Goal: Information Seeking & Learning: Check status

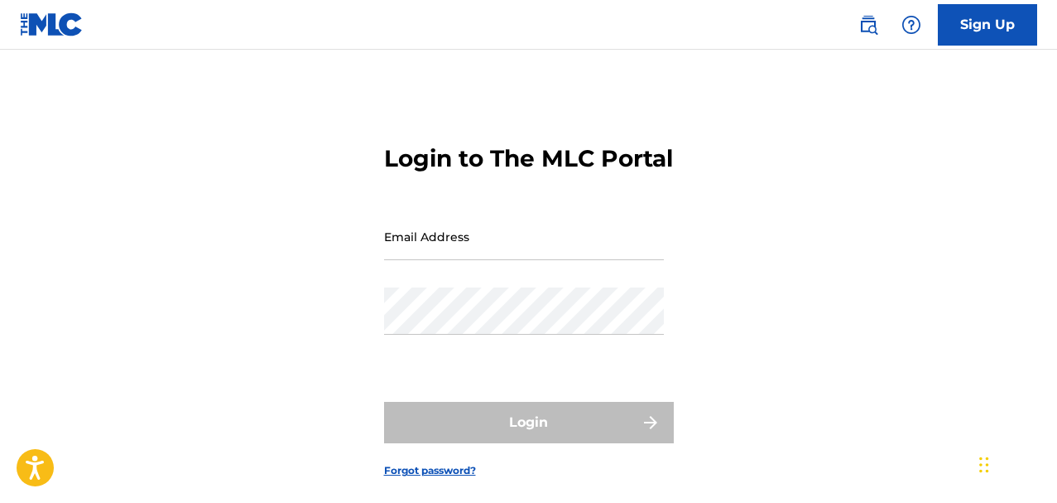
click at [476, 260] on input "Email Address" at bounding box center [524, 236] width 280 height 47
type input "[EMAIL_ADDRESS][DOMAIN_NAME]"
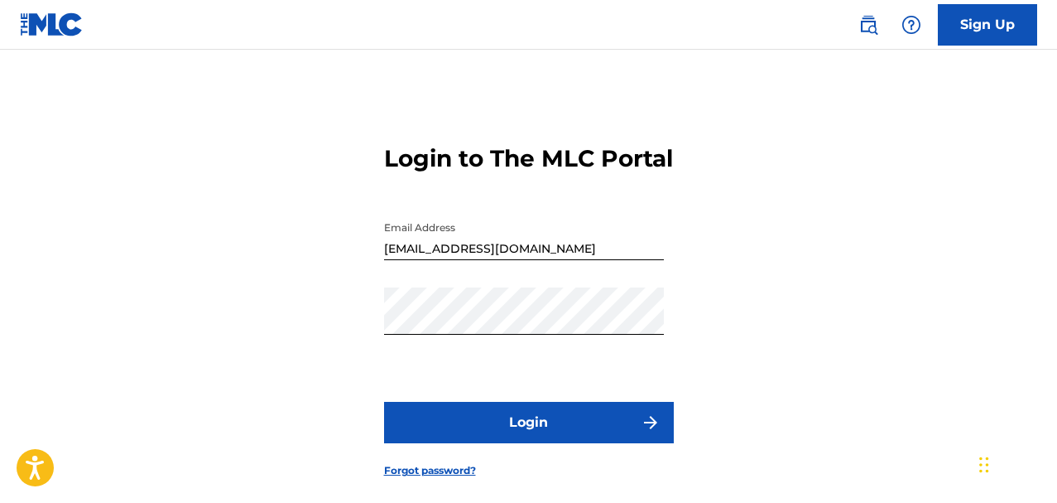
click at [499, 443] on button "Login" at bounding box center [529, 422] width 290 height 41
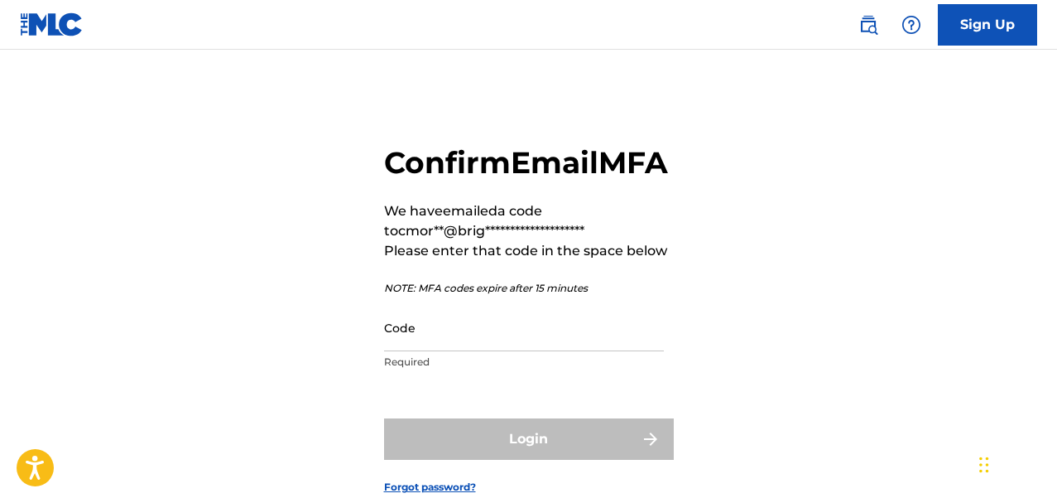
click at [474, 351] on input "Code" at bounding box center [524, 327] width 280 height 47
paste input "497728"
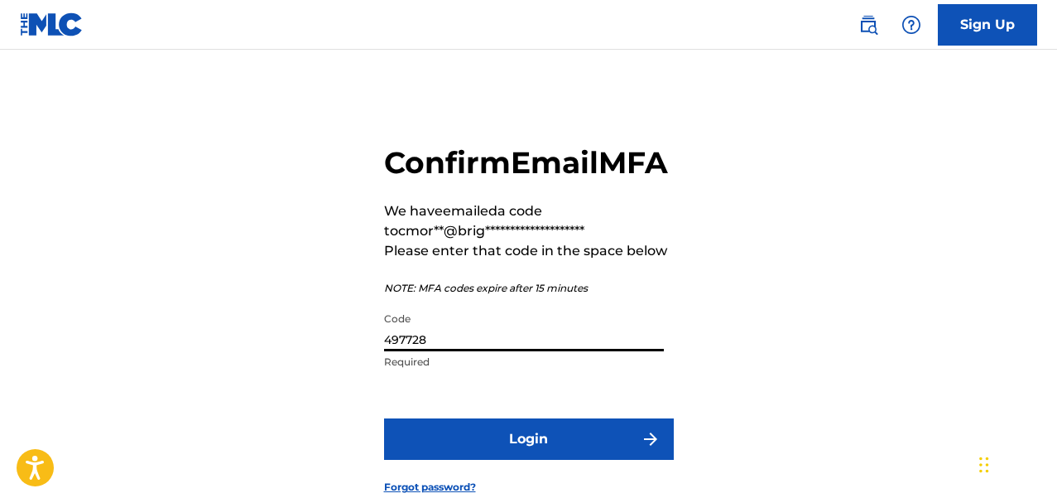
type input "497728"
click at [499, 460] on button "Login" at bounding box center [529, 438] width 290 height 41
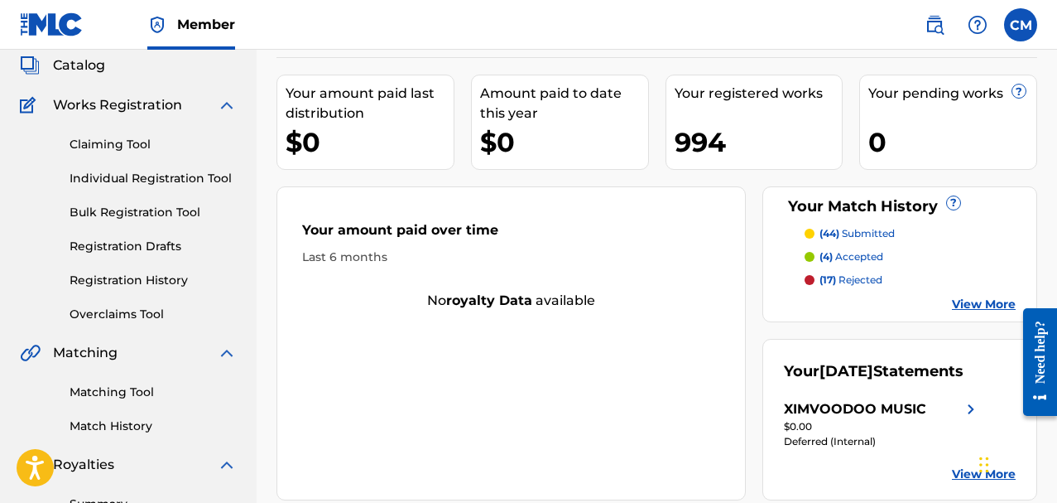
scroll to position [83, 0]
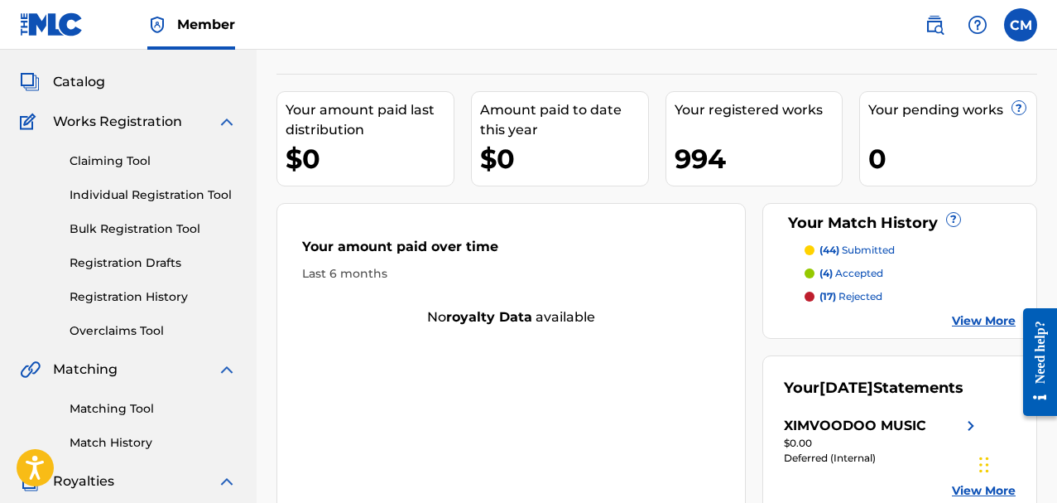
click at [162, 330] on link "Overclaims Tool" at bounding box center [153, 330] width 167 height 17
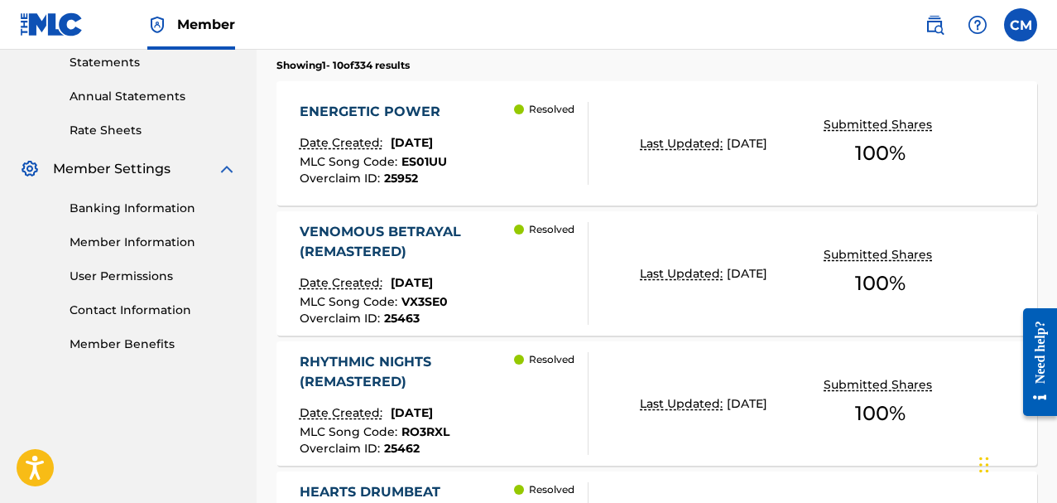
scroll to position [414, 0]
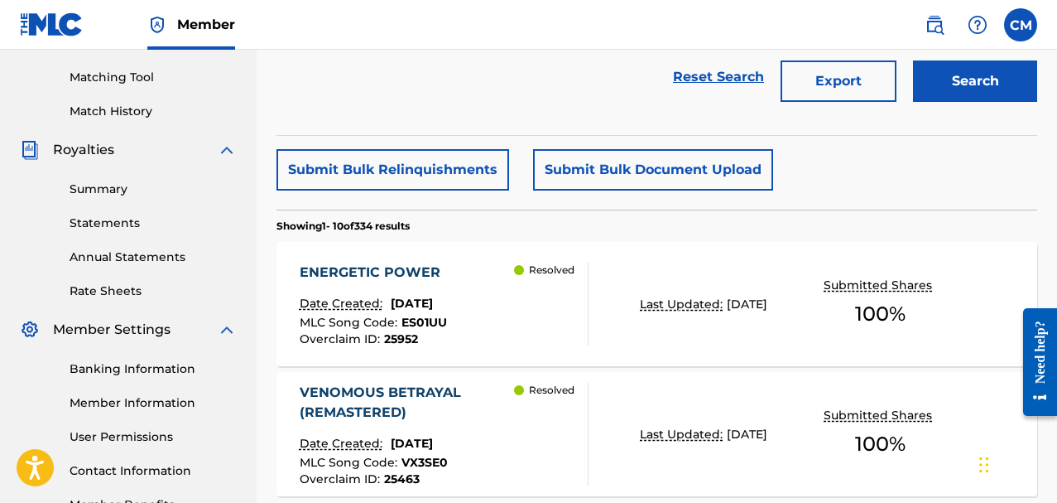
click at [103, 182] on link "Summary" at bounding box center [153, 188] width 167 height 17
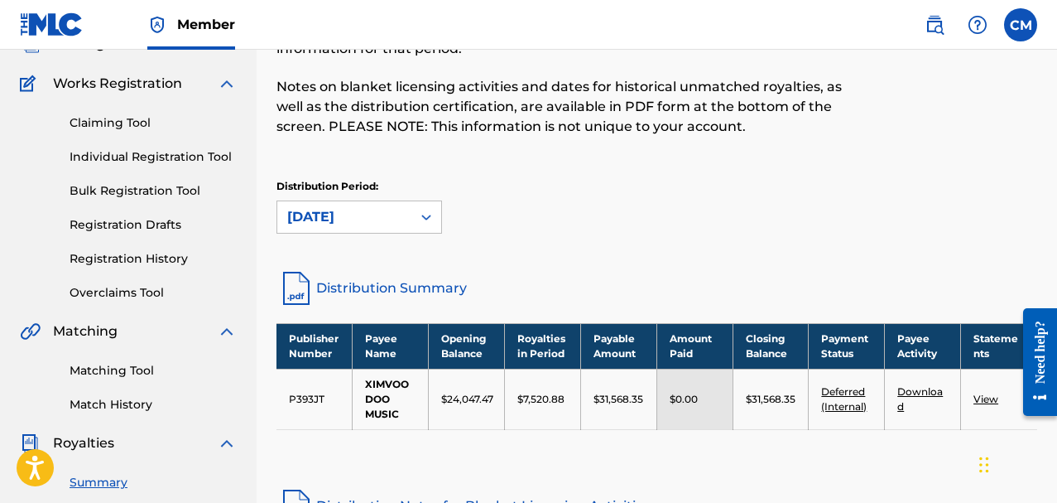
scroll to position [166, 0]
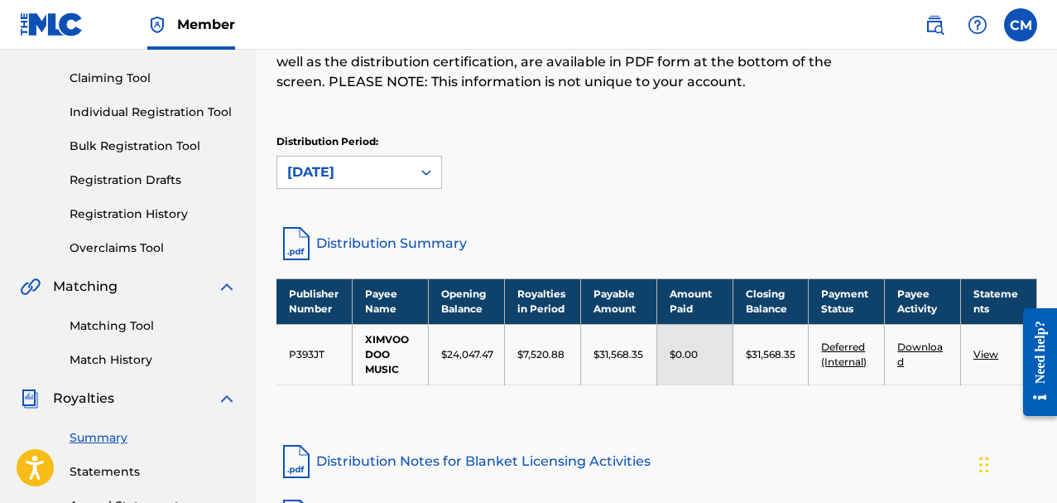
click at [854, 358] on link "Deferred (Internal)" at bounding box center [844, 353] width 46 height 27
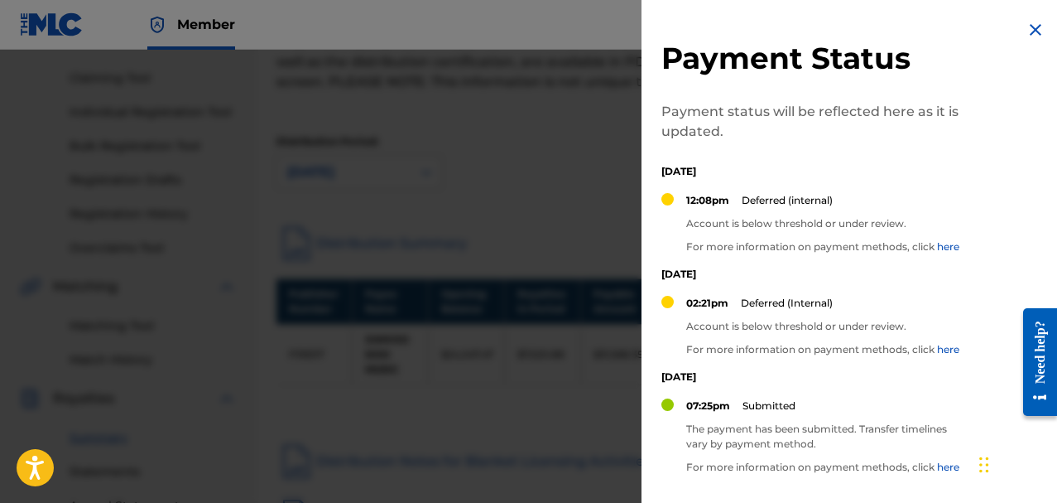
click at [1028, 43] on div "Payment Status Payment status will be reflected here as it is updated. [DATE] 1…" at bounding box center [854, 329] width 424 height 659
click at [1031, 32] on img at bounding box center [1036, 30] width 20 height 20
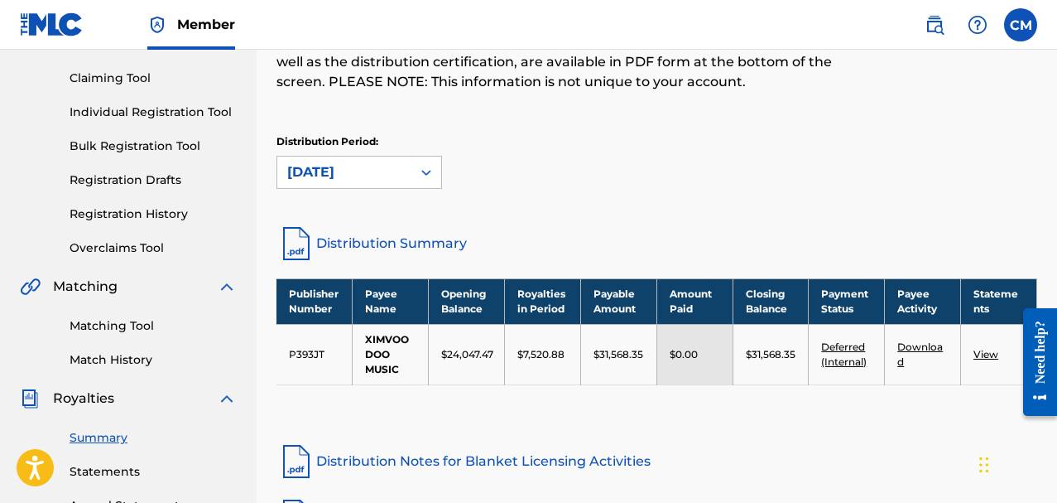
click at [389, 243] on link "Distribution Summary" at bounding box center [657, 244] width 761 height 40
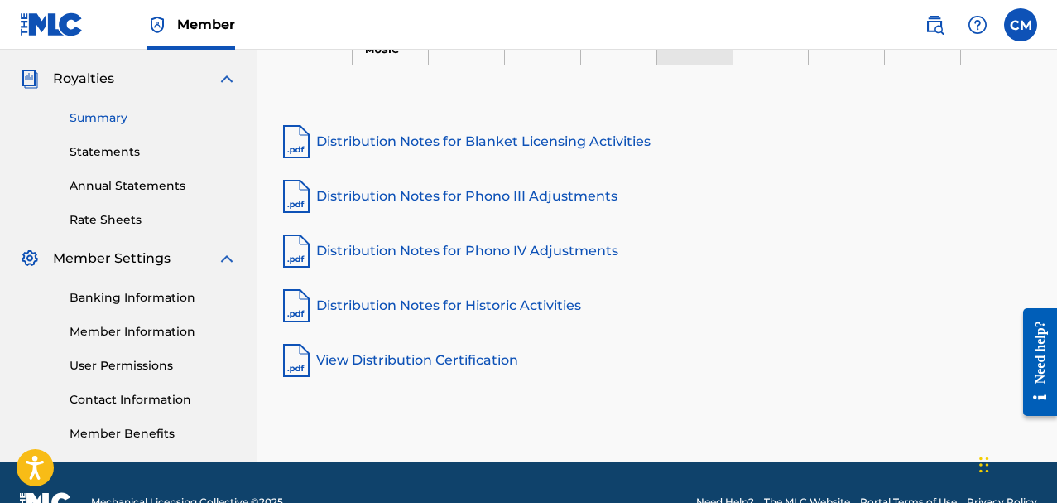
scroll to position [497, 0]
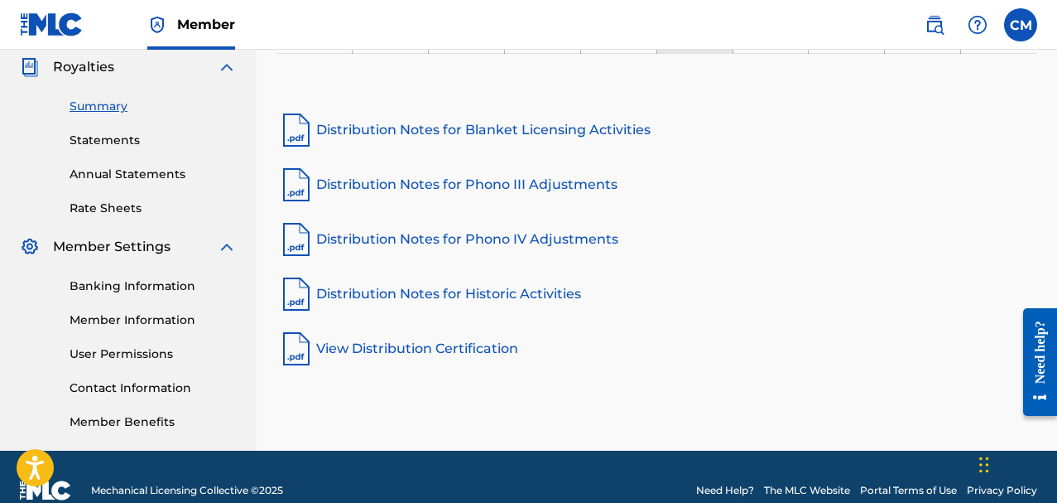
click at [132, 315] on link "Member Information" at bounding box center [153, 319] width 167 height 17
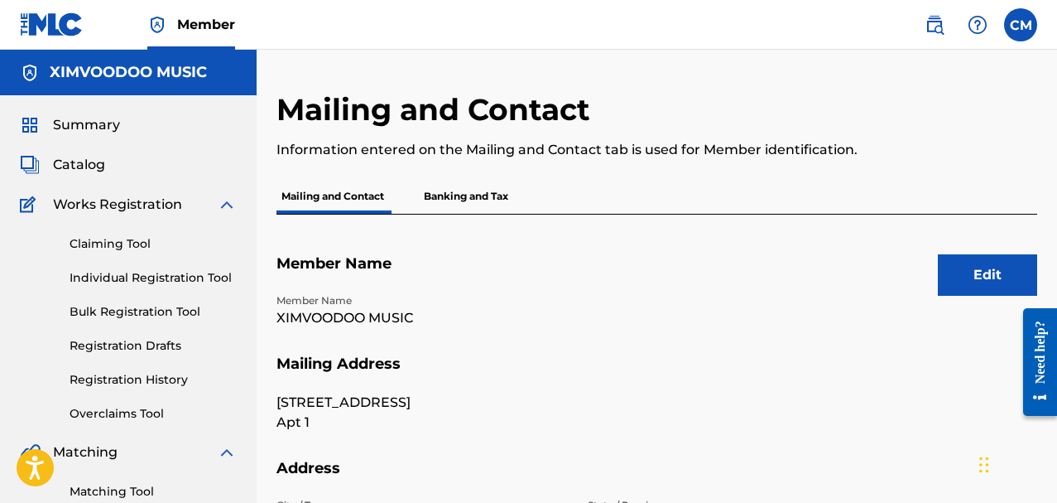
click at [450, 182] on p "Banking and Tax" at bounding box center [466, 196] width 94 height 35
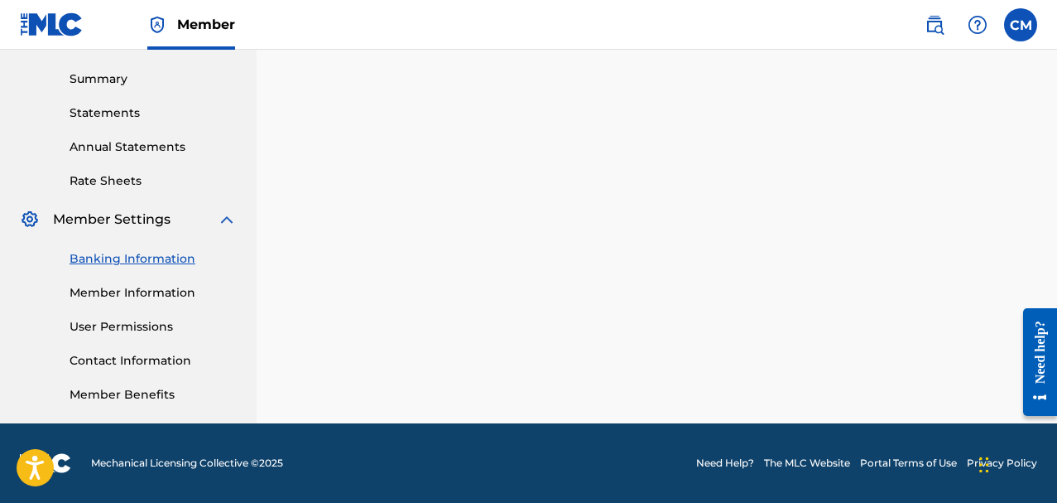
scroll to position [524, 0]
click at [128, 358] on link "Contact Information" at bounding box center [153, 360] width 167 height 17
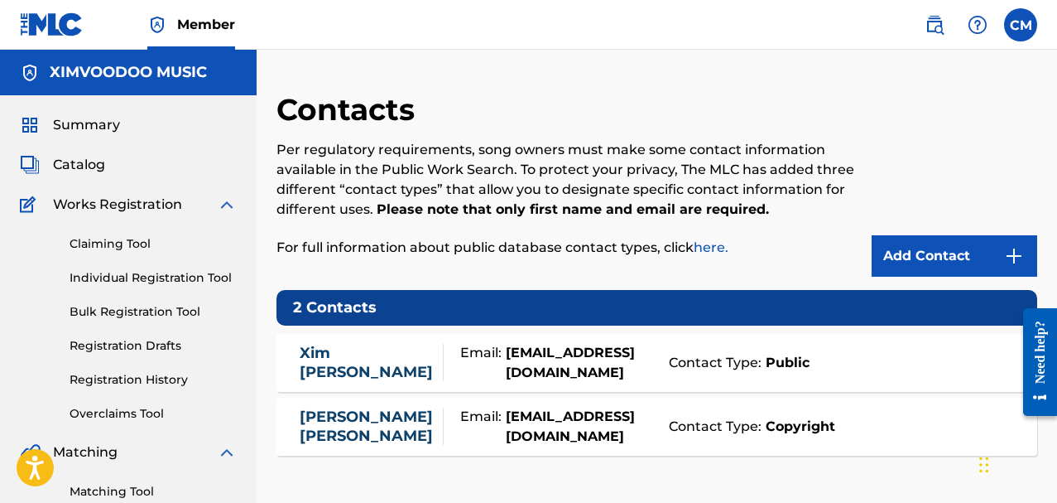
click at [76, 162] on span "Catalog" at bounding box center [79, 165] width 52 height 20
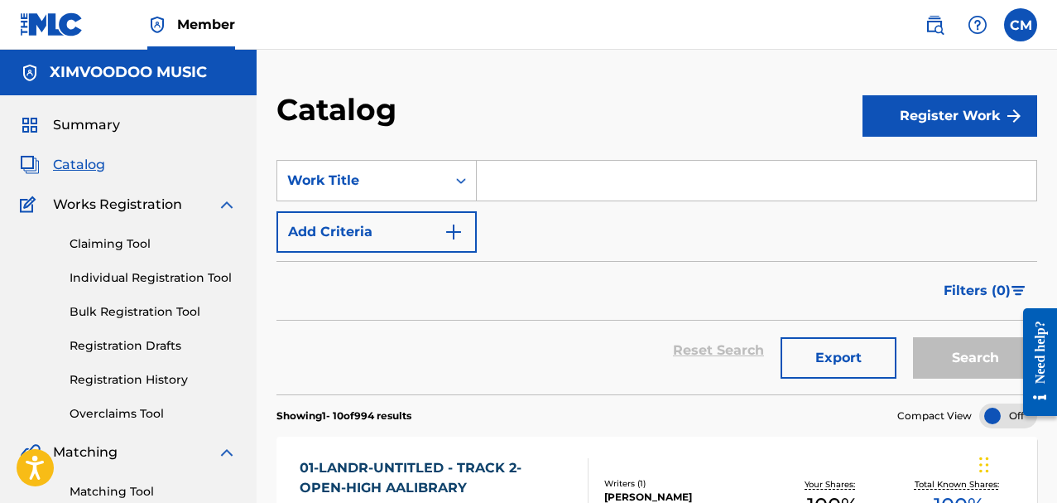
click at [210, 34] on span "Member" at bounding box center [206, 24] width 58 height 19
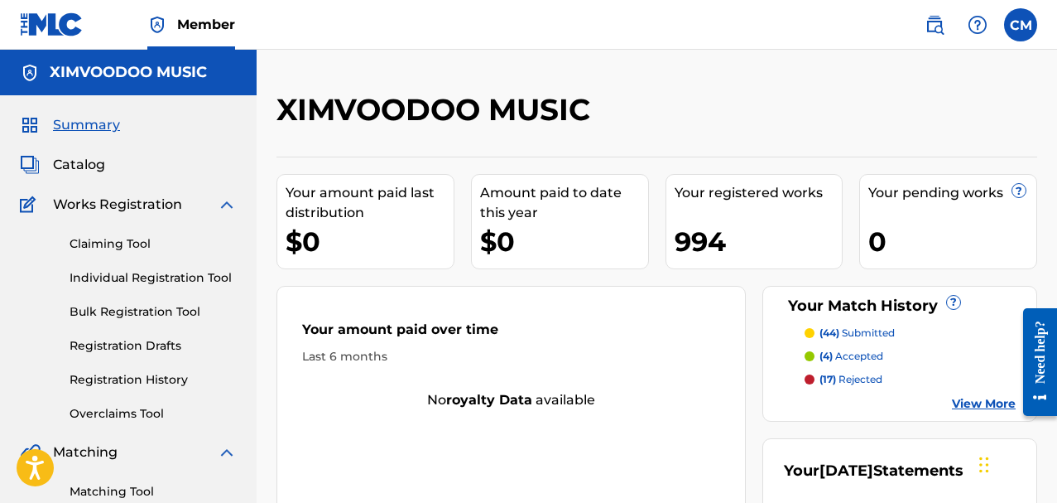
click at [210, 34] on span "Member" at bounding box center [206, 24] width 58 height 19
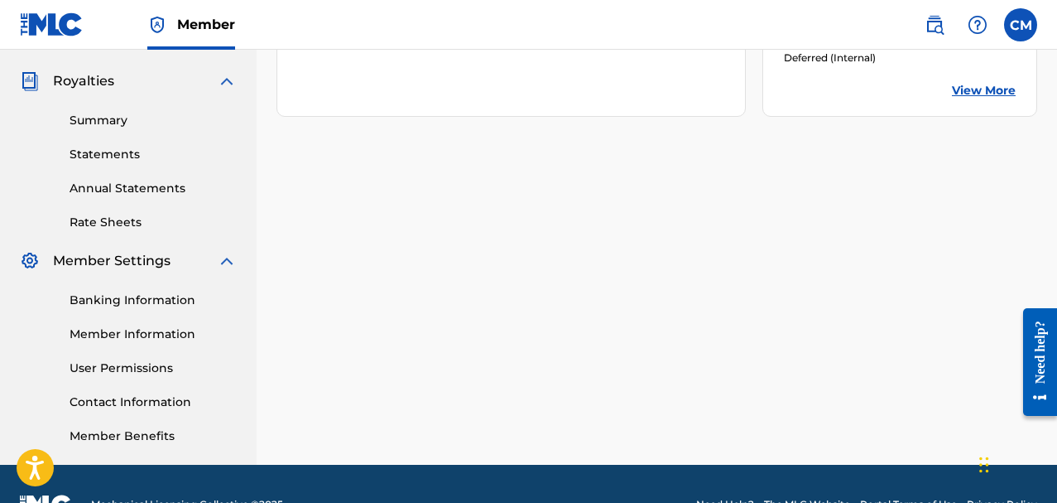
scroll to position [497, 0]
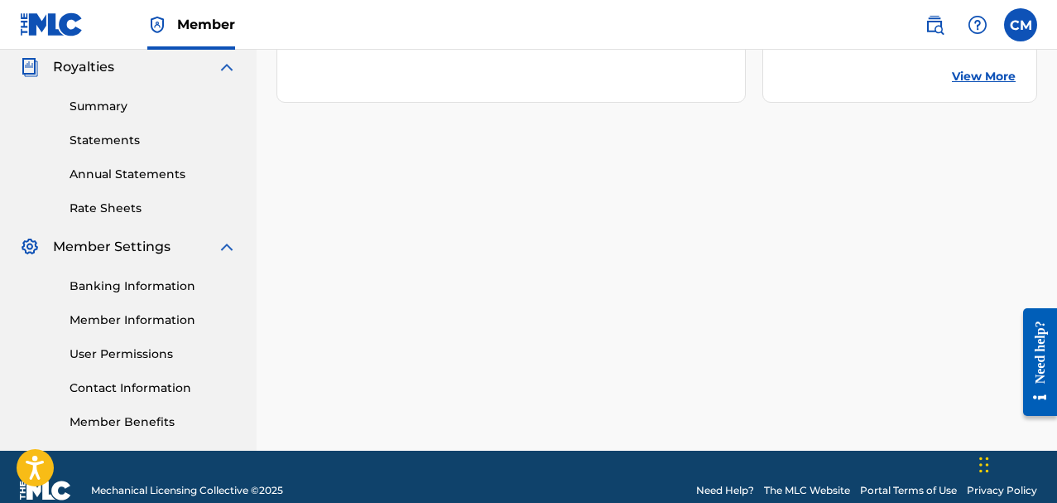
click at [135, 421] on link "Member Benefits" at bounding box center [153, 421] width 167 height 17
click at [156, 394] on link "Contact Information" at bounding box center [153, 387] width 167 height 17
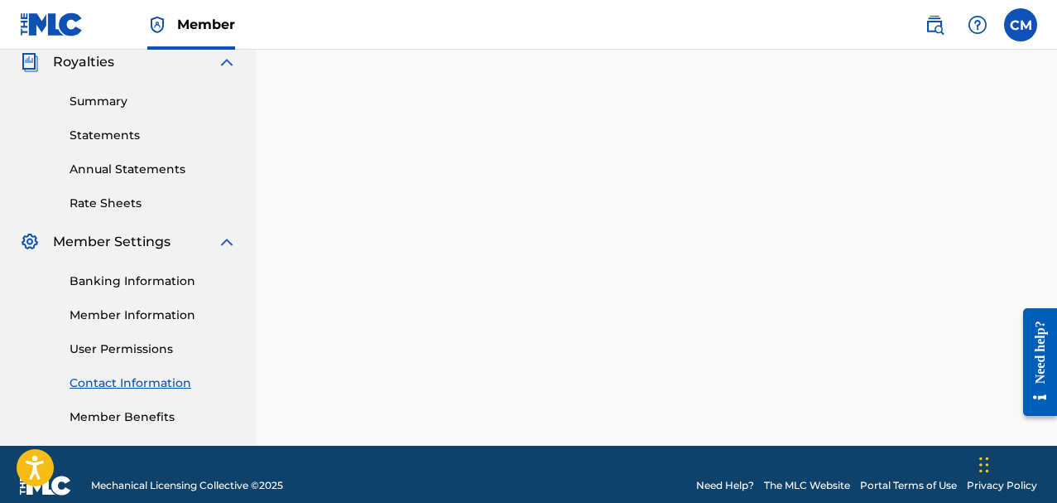
scroll to position [524, 0]
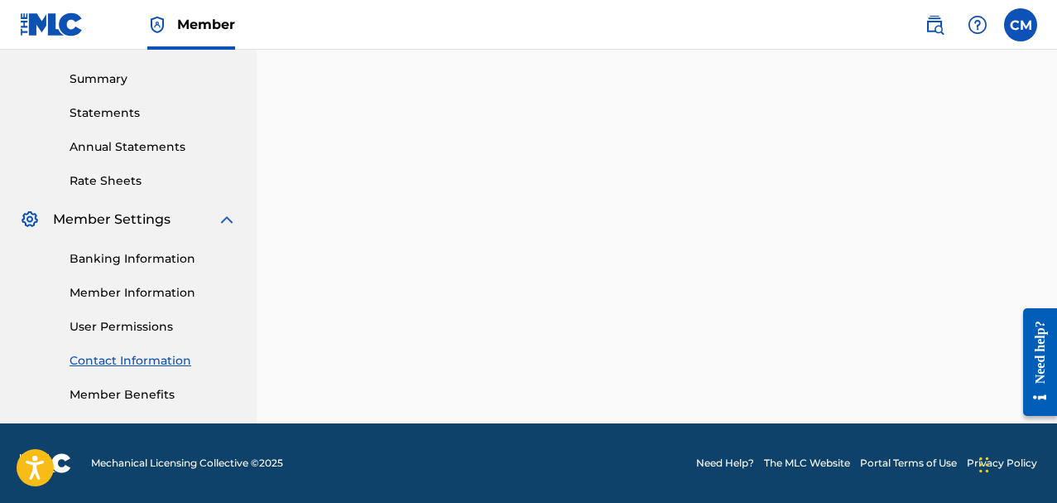
click at [152, 315] on div "Banking Information Member Information User Permissions Contact Information Mem…" at bounding box center [128, 316] width 217 height 174
click at [144, 325] on link "User Permissions" at bounding box center [153, 326] width 167 height 17
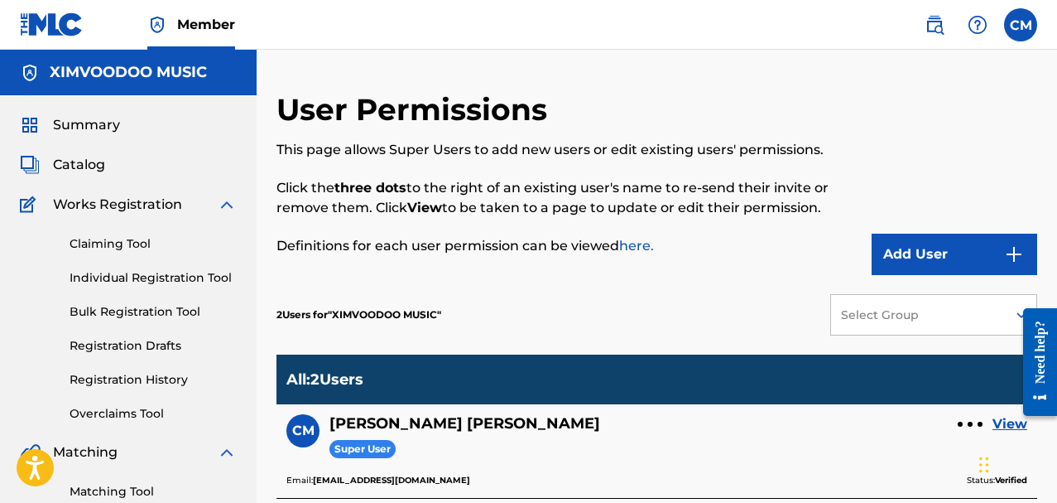
click at [84, 171] on span "Catalog" at bounding box center [79, 165] width 52 height 20
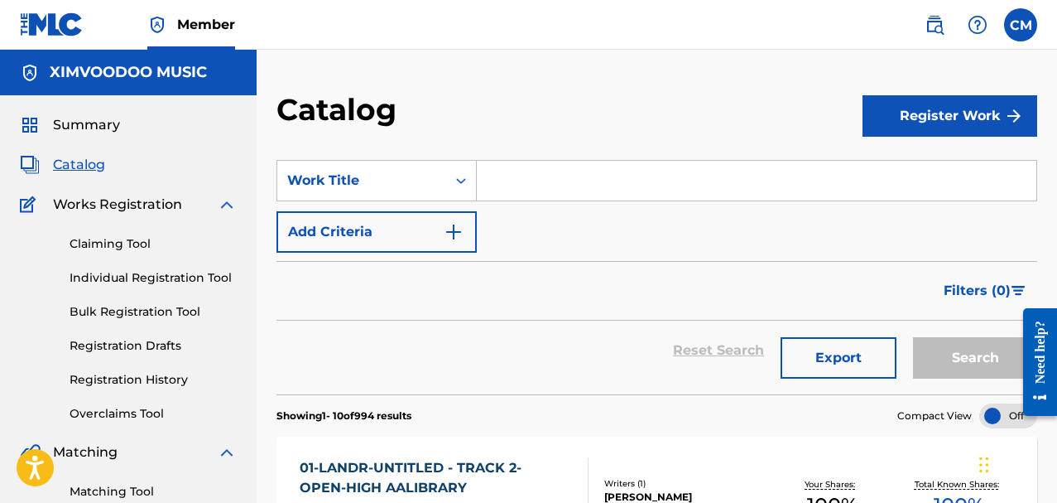
click at [1011, 31] on label at bounding box center [1020, 24] width 33 height 33
click at [1021, 25] on input "CM [PERSON_NAME] [EMAIL_ADDRESS][DOMAIN_NAME] Notification Preferences Profile …" at bounding box center [1021, 25] width 0 height 0
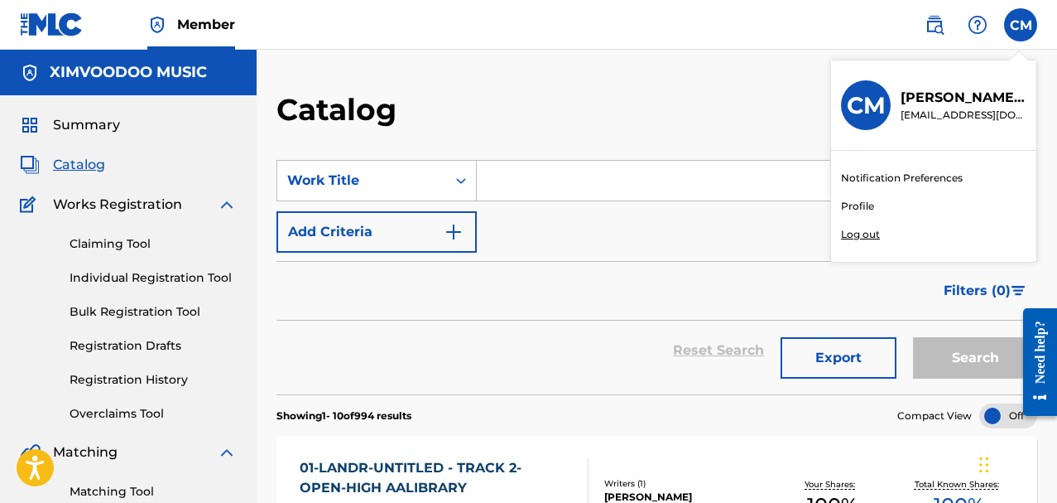
click at [847, 253] on div "Notification Preferences Profile Log out" at bounding box center [933, 206] width 205 height 111
click at [1021, 25] on input "CM [PERSON_NAME] [EMAIL_ADDRESS][DOMAIN_NAME] Notification Preferences Profile …" at bounding box center [1021, 25] width 0 height 0
click at [862, 239] on p "Log out" at bounding box center [860, 234] width 39 height 15
click at [1021, 25] on input "CM [PERSON_NAME] [EMAIL_ADDRESS][DOMAIN_NAME] Notification Preferences Profile …" at bounding box center [1021, 25] width 0 height 0
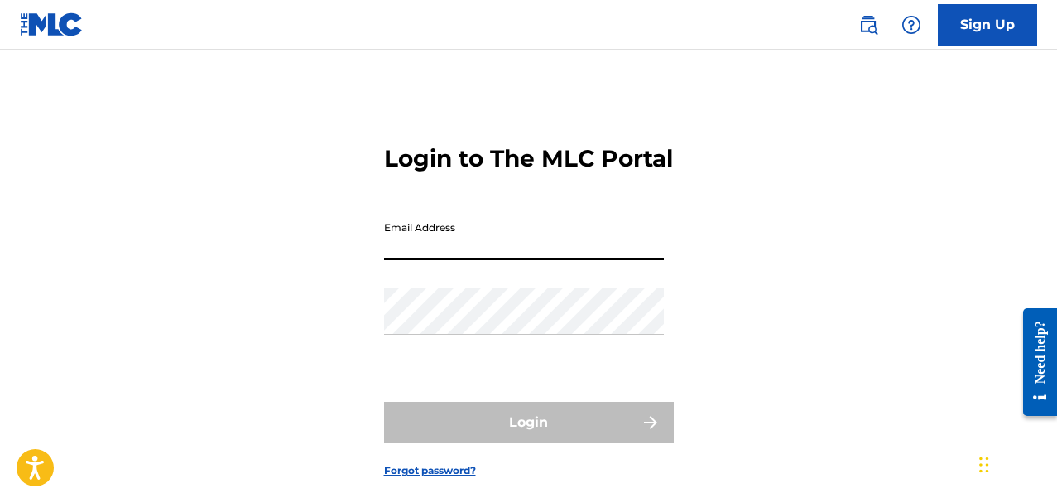
click at [515, 260] on input "Email Address" at bounding box center [524, 236] width 280 height 47
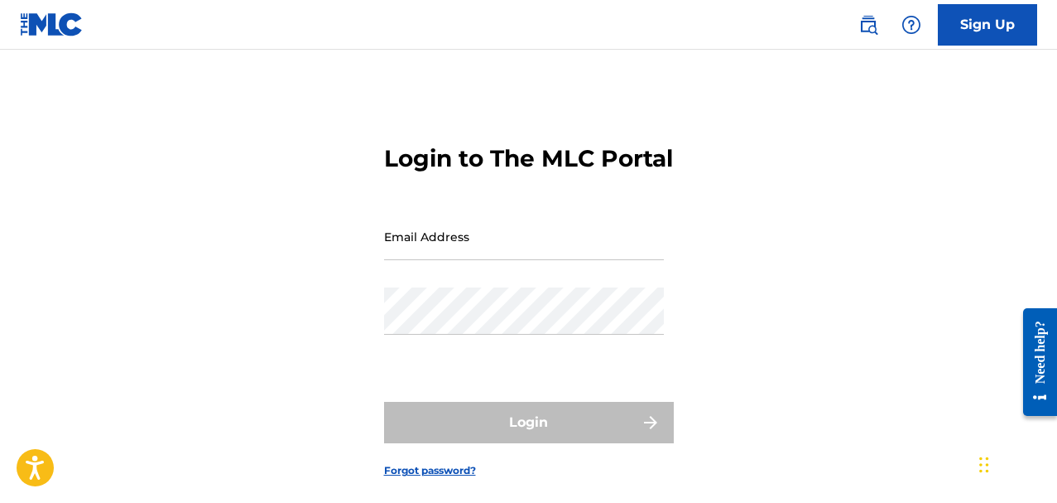
click at [383, 289] on div "Login to The MLC Portal Email Address Password Login Forgot password?" at bounding box center [528, 297] width 1057 height 413
click at [407, 260] on input "Email Address" at bounding box center [524, 236] width 280 height 47
type input "[EMAIL_ADDRESS][DOMAIN_NAME]"
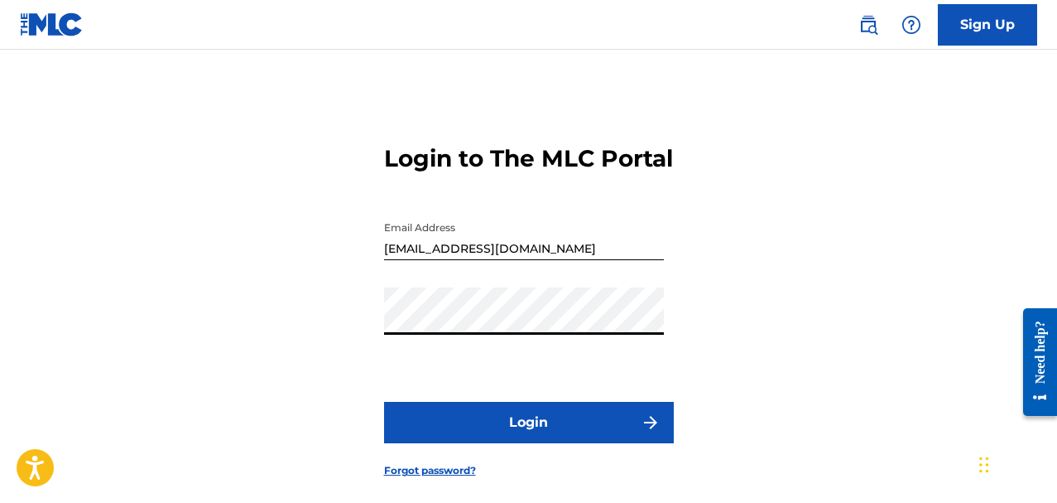
click at [531, 441] on button "Login" at bounding box center [529, 422] width 290 height 41
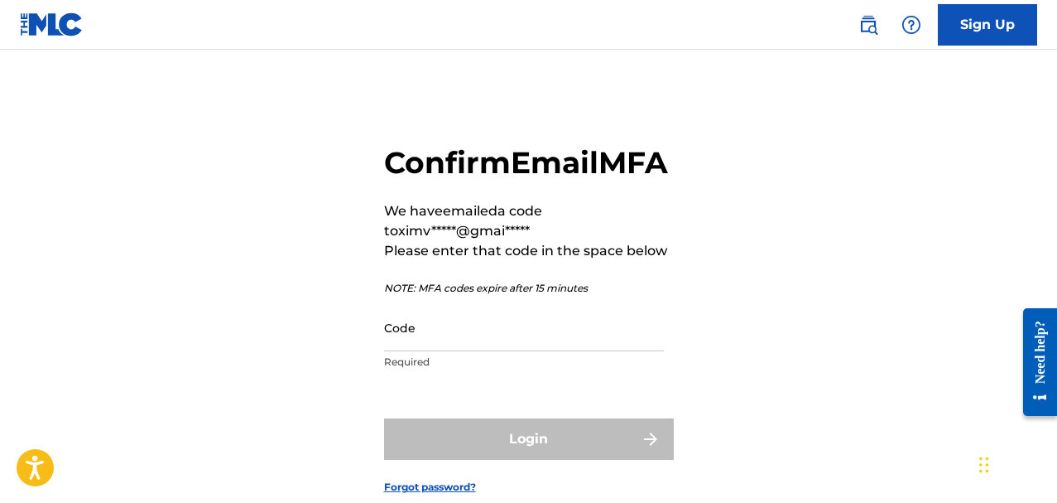
click at [513, 351] on input "Code" at bounding box center [524, 327] width 280 height 47
paste input "673283"
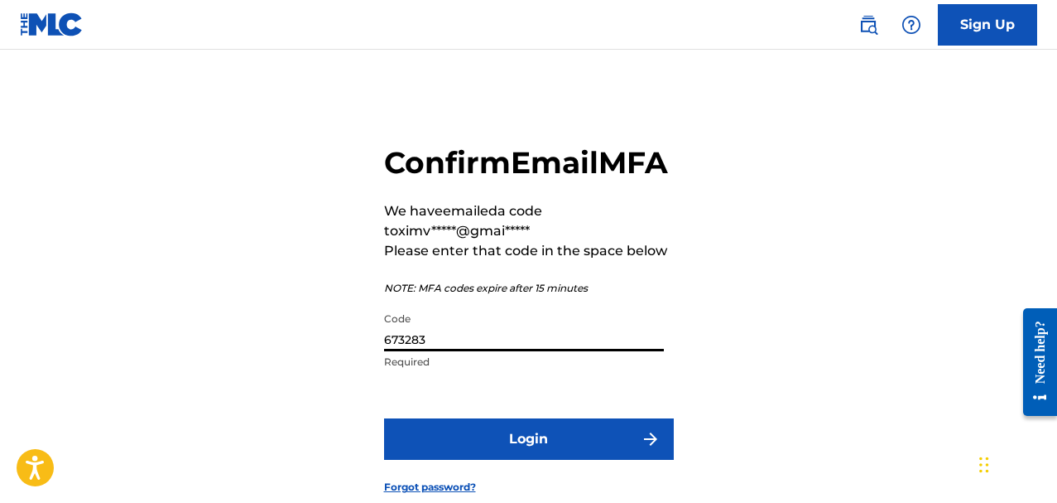
type input "673283"
click at [484, 455] on button "Login" at bounding box center [529, 438] width 290 height 41
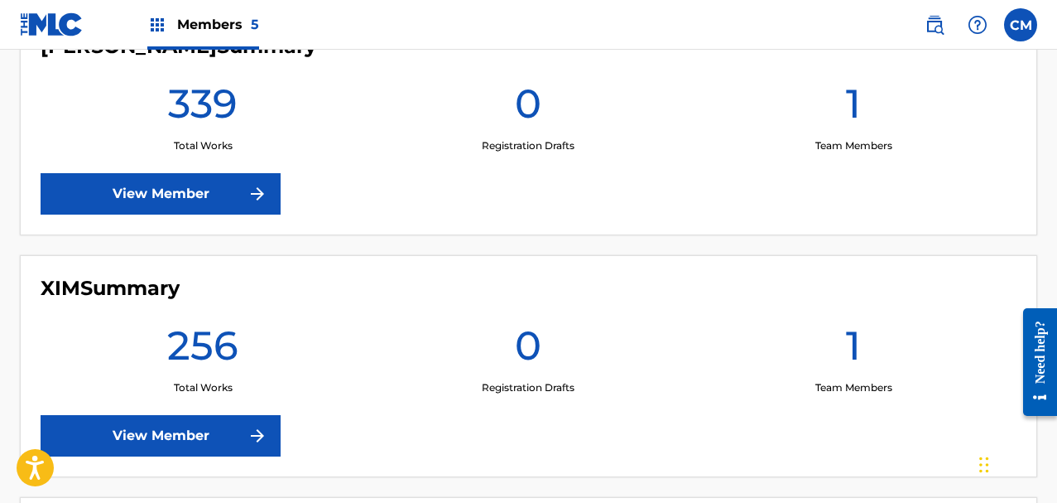
scroll to position [733, 0]
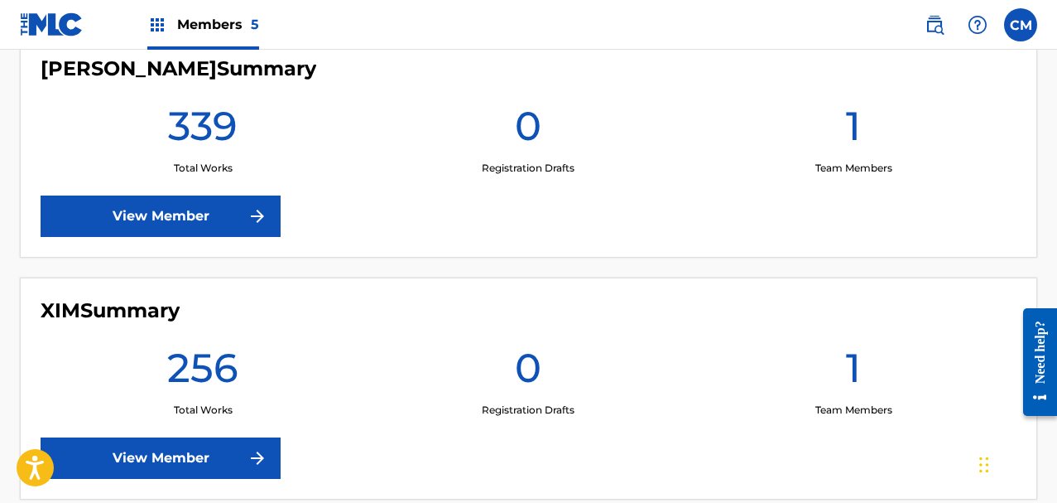
click at [103, 454] on link "View Member" at bounding box center [161, 457] width 240 height 41
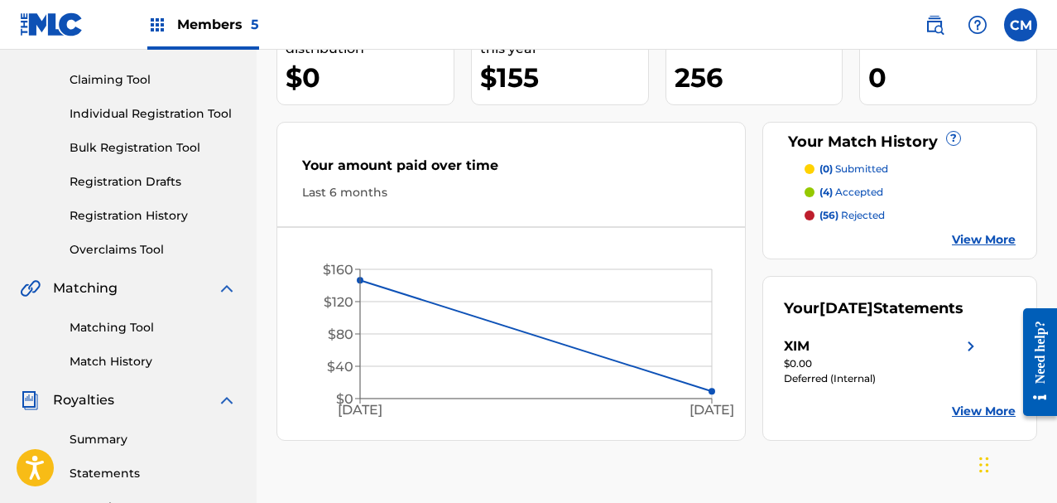
scroll to position [166, 0]
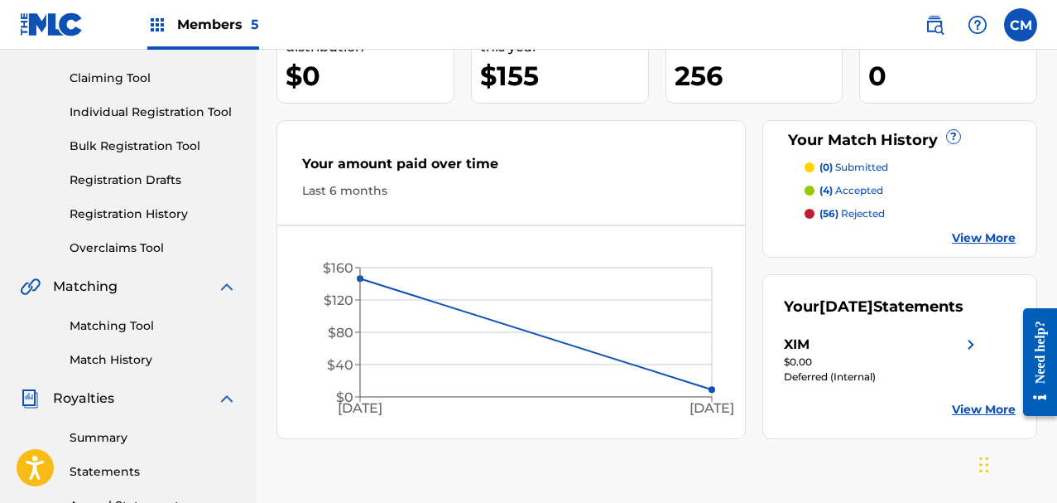
click at [968, 413] on link "View More" at bounding box center [984, 409] width 64 height 17
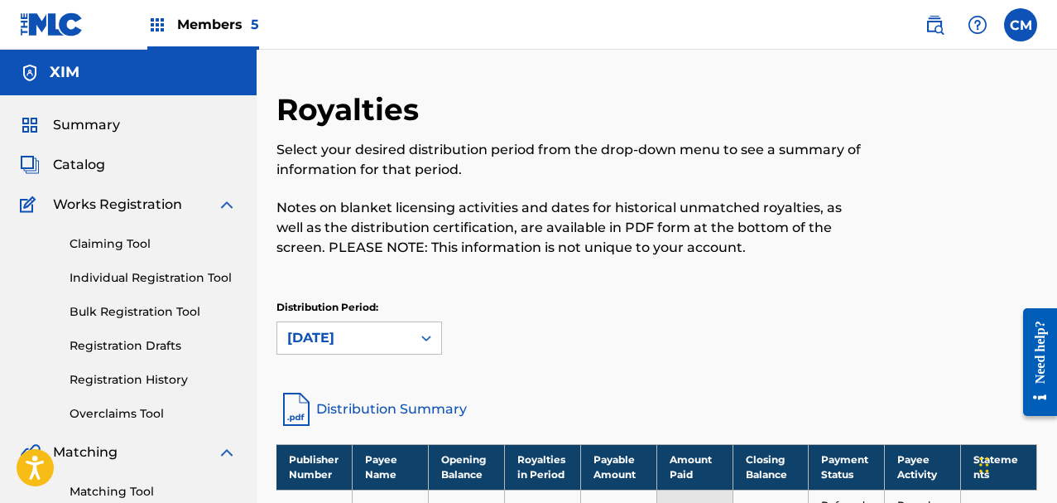
click at [220, 33] on span "Members 5" at bounding box center [218, 24] width 82 height 19
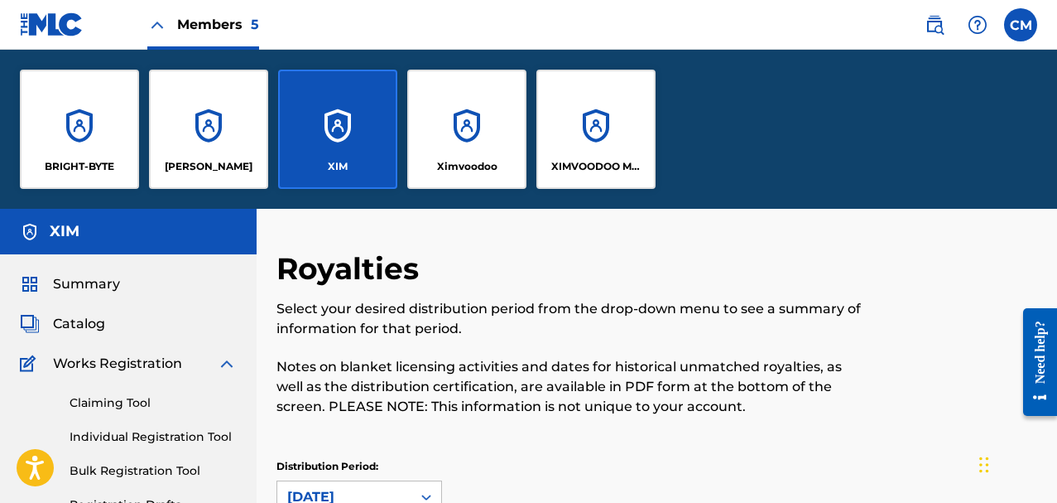
click at [466, 145] on div "Ximvoodoo" at bounding box center [466, 129] width 119 height 119
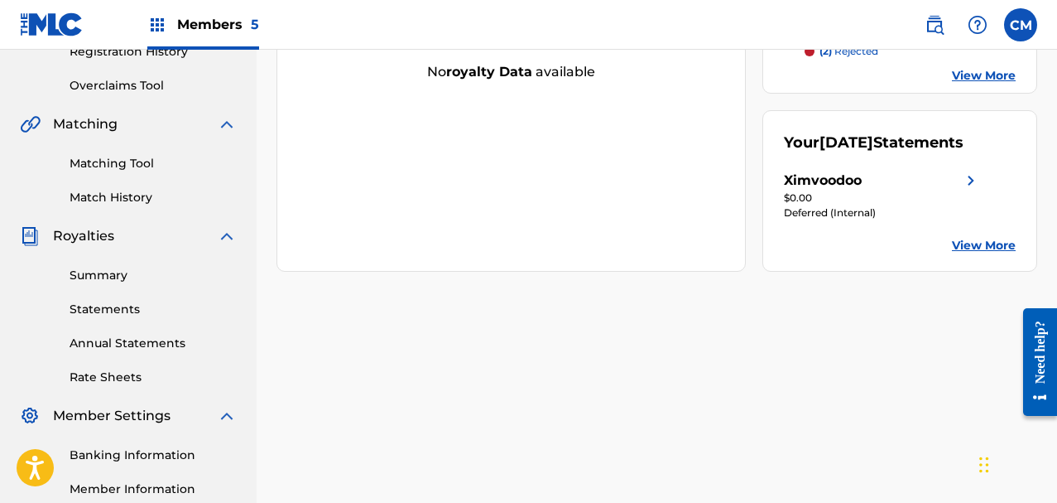
scroll to position [331, 0]
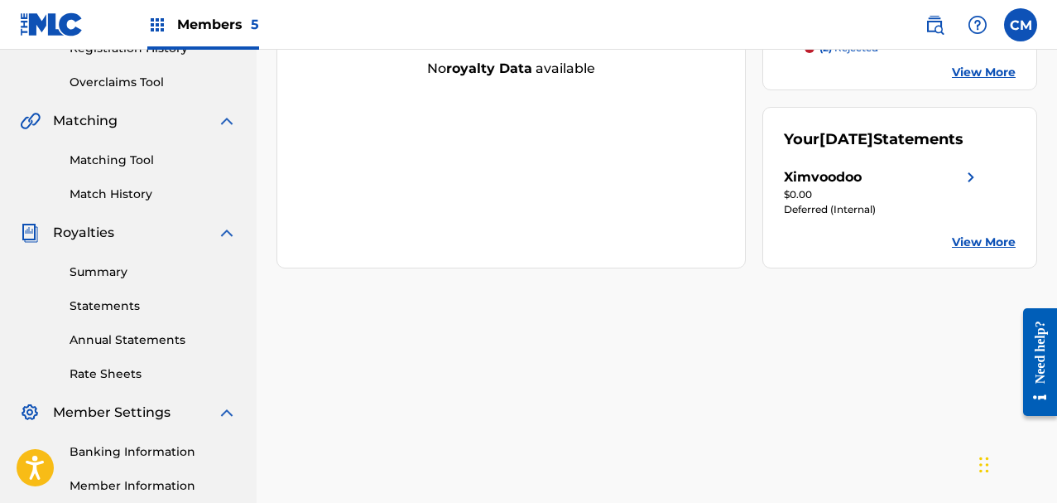
click at [976, 246] on link "View More" at bounding box center [984, 241] width 64 height 17
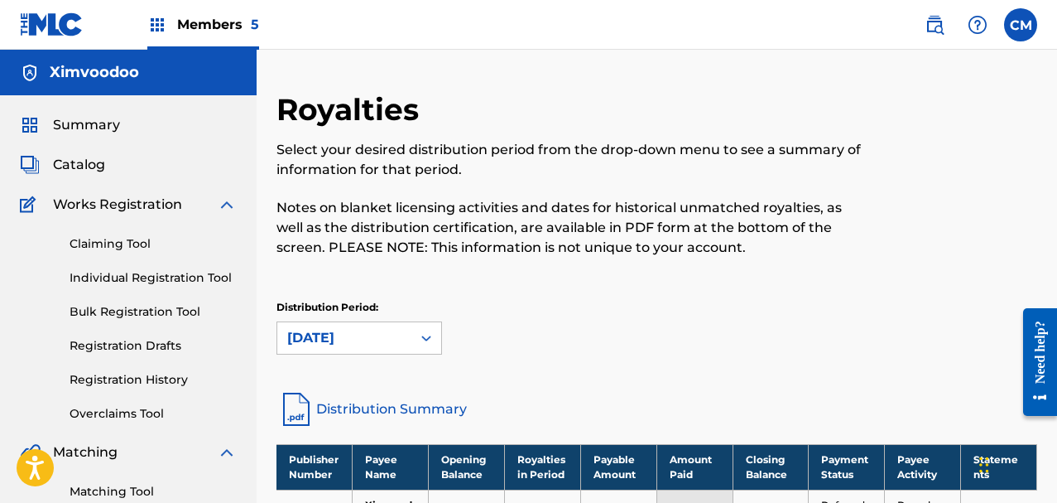
click at [233, 20] on span "Members 5" at bounding box center [218, 24] width 82 height 19
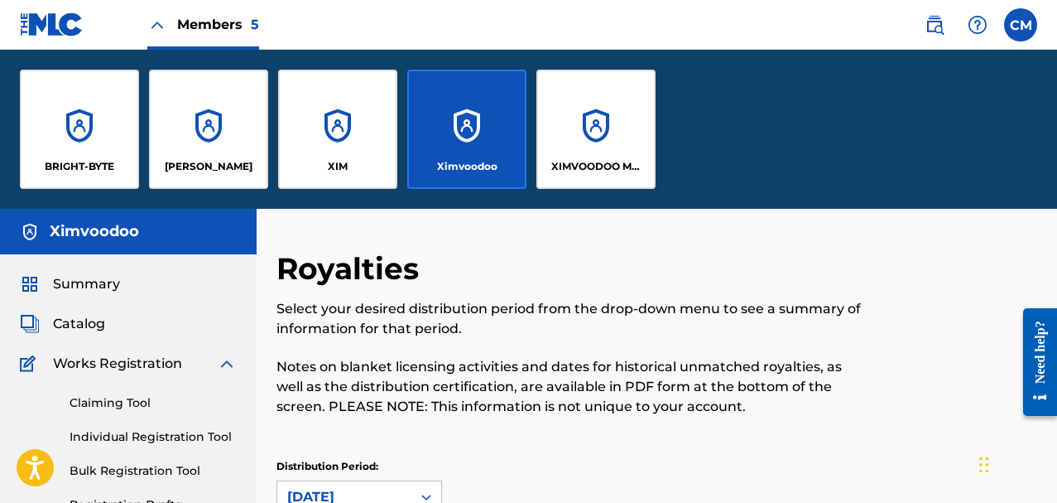
click at [596, 125] on div "XIMVOODOO MUSIC" at bounding box center [596, 129] width 119 height 119
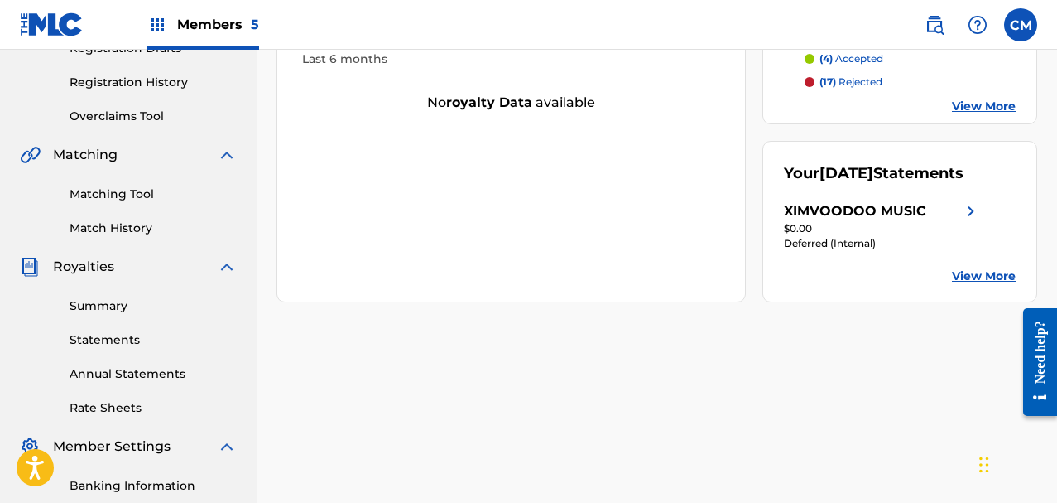
scroll to position [331, 0]
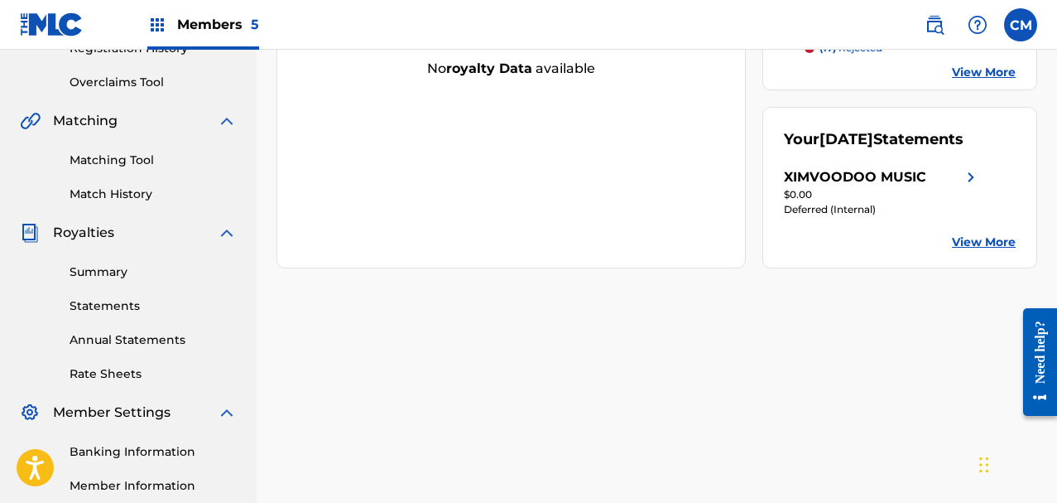
click at [984, 243] on link "View More" at bounding box center [984, 241] width 64 height 17
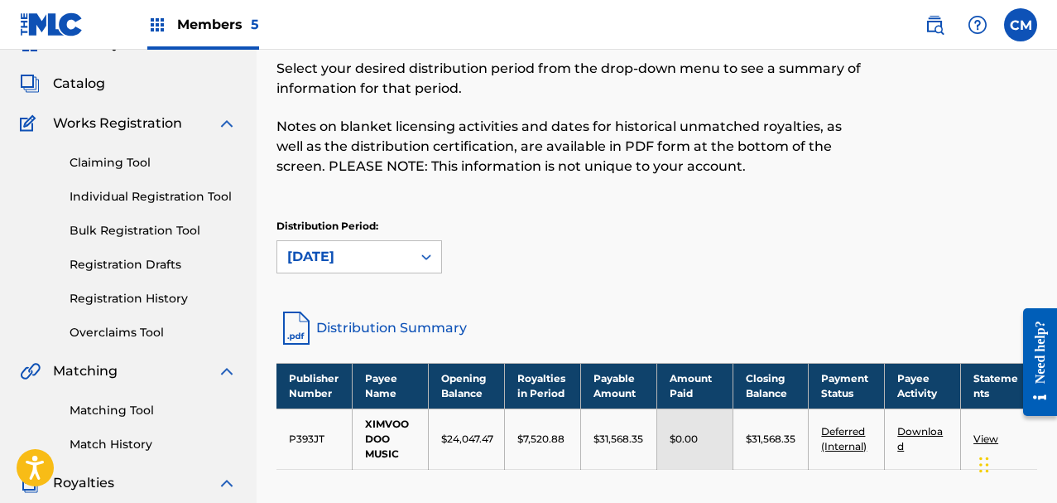
scroll to position [248, 0]
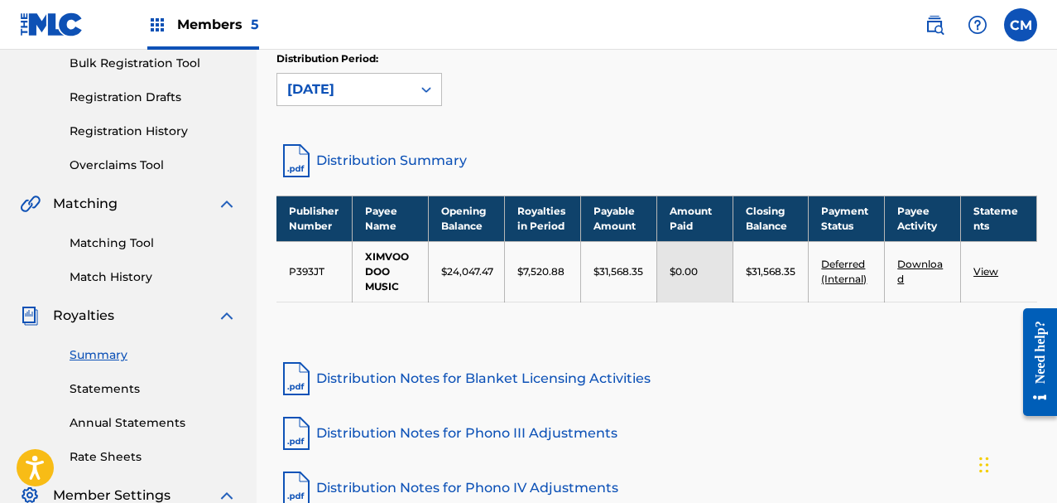
click at [826, 276] on link "Deferred (Internal)" at bounding box center [844, 270] width 46 height 27
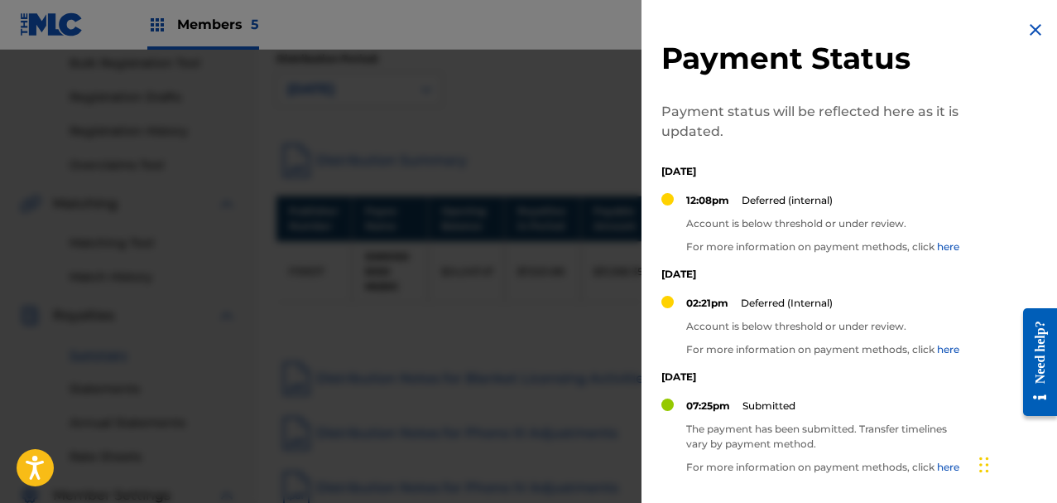
click at [332, 265] on div at bounding box center [528, 301] width 1057 height 503
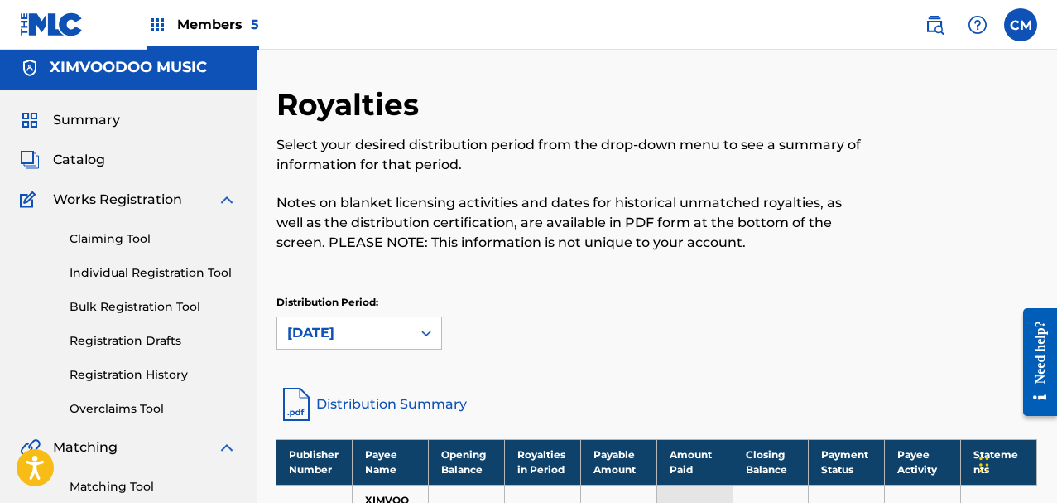
scroll to position [0, 0]
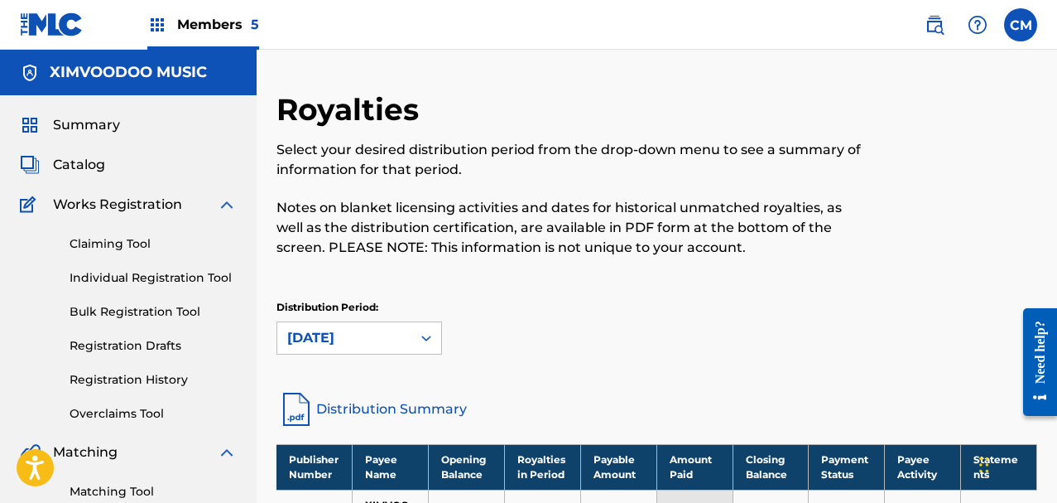
click at [201, 17] on span "Members 5" at bounding box center [218, 24] width 82 height 19
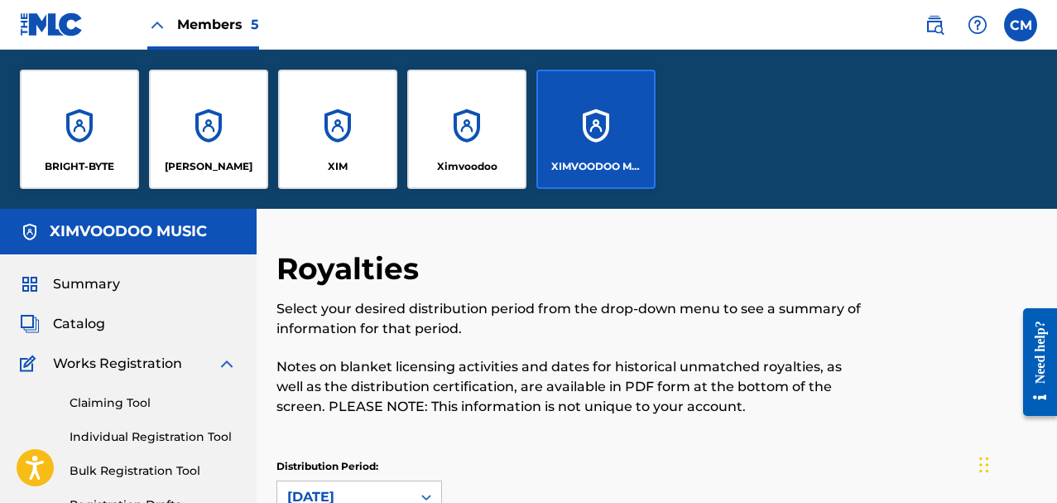
click at [522, 145] on div "Ximvoodoo" at bounding box center [466, 129] width 119 height 119
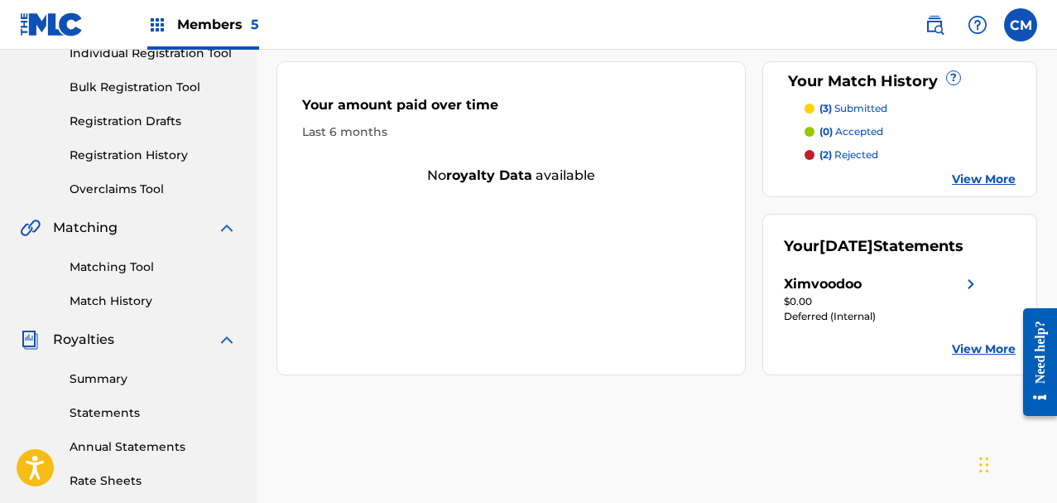
scroll to position [248, 0]
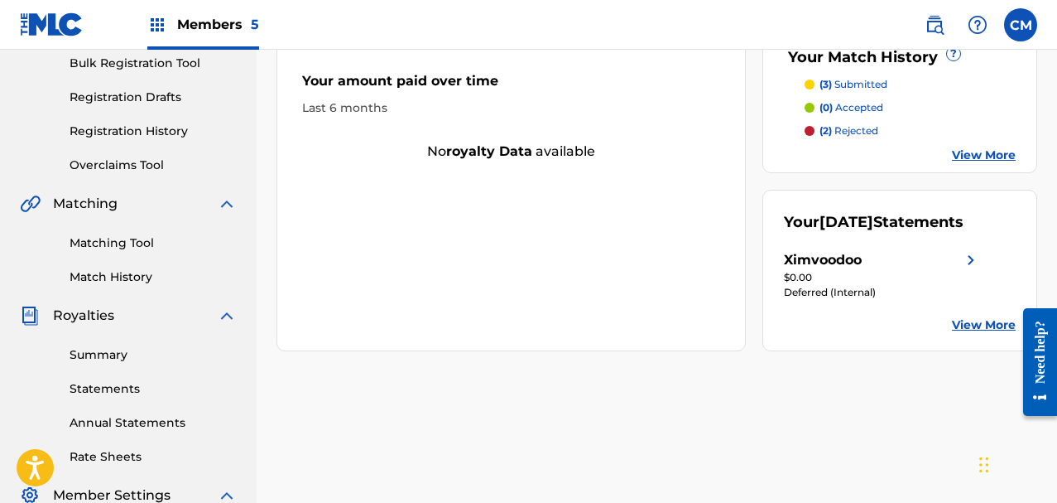
click at [959, 318] on link "View More" at bounding box center [984, 324] width 64 height 17
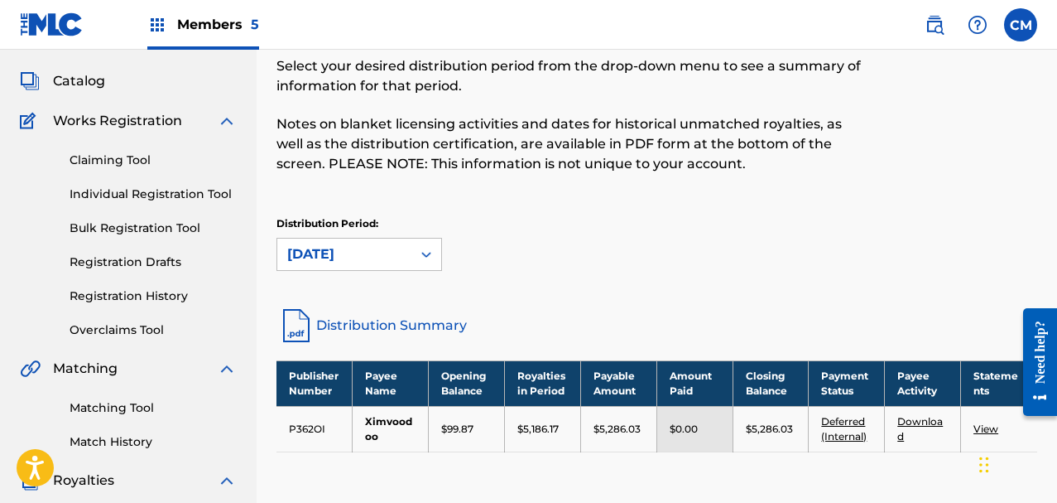
scroll to position [166, 0]
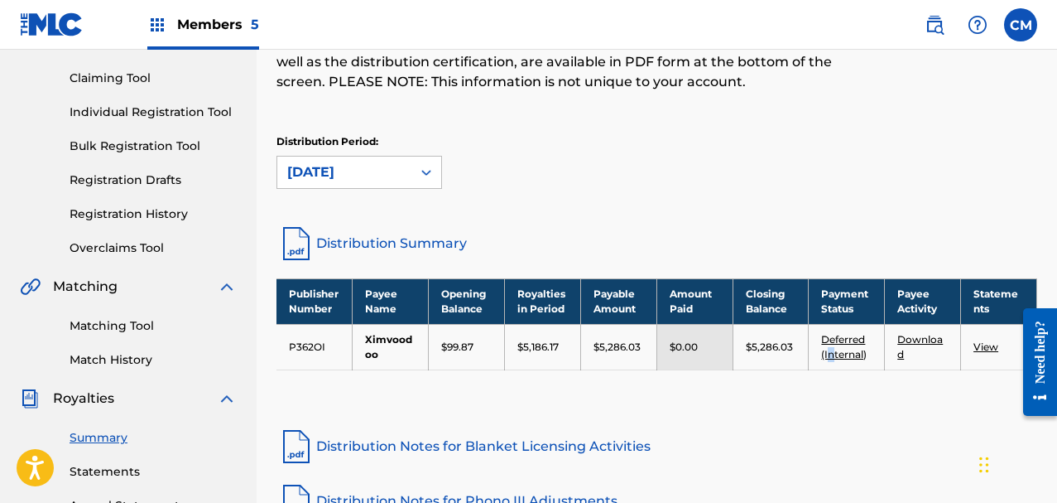
click at [835, 348] on link "Deferred (Internal)" at bounding box center [844, 346] width 46 height 27
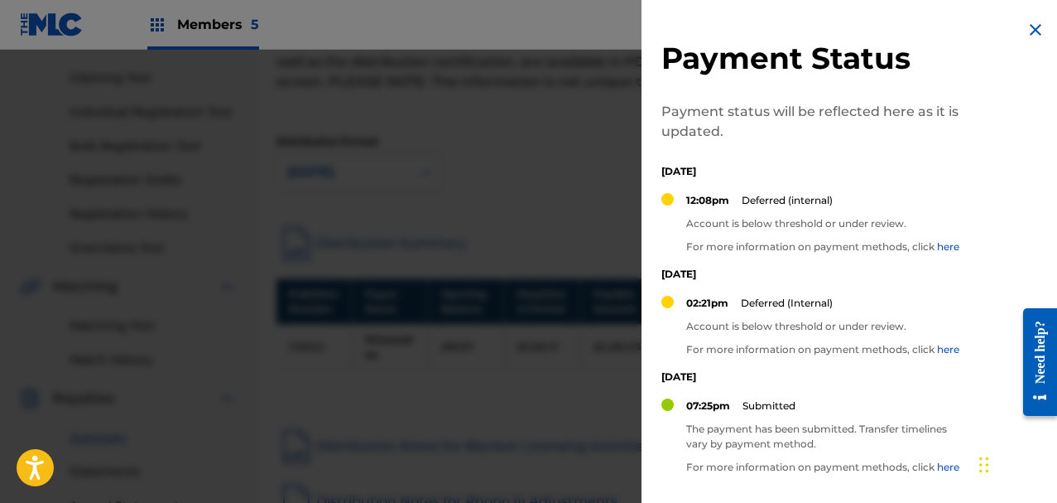
click at [400, 144] on div at bounding box center [528, 301] width 1057 height 503
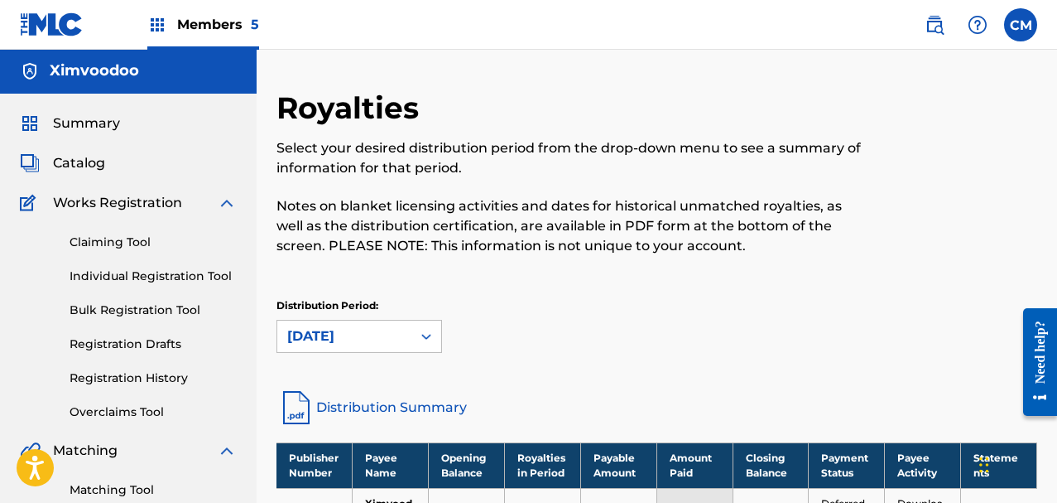
scroll to position [0, 0]
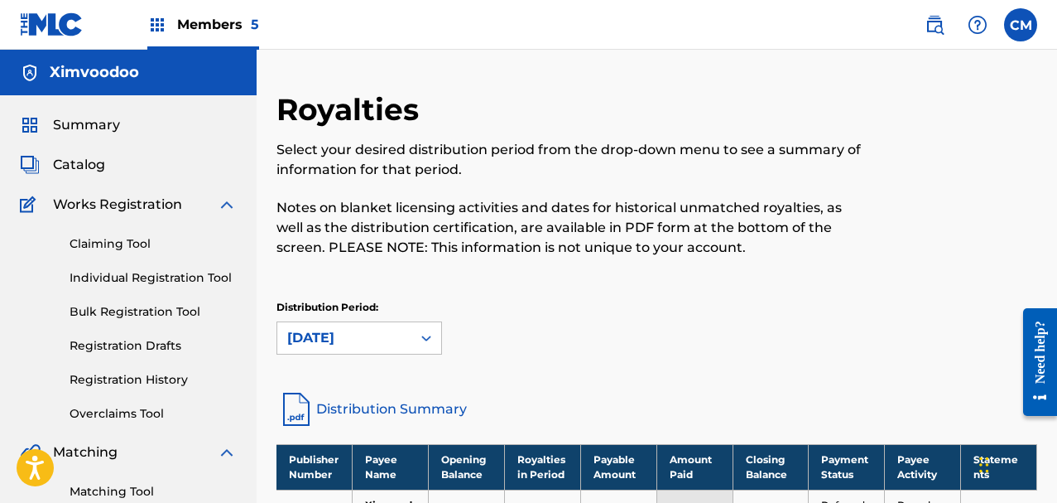
click at [103, 126] on span "Summary" at bounding box center [86, 125] width 67 height 20
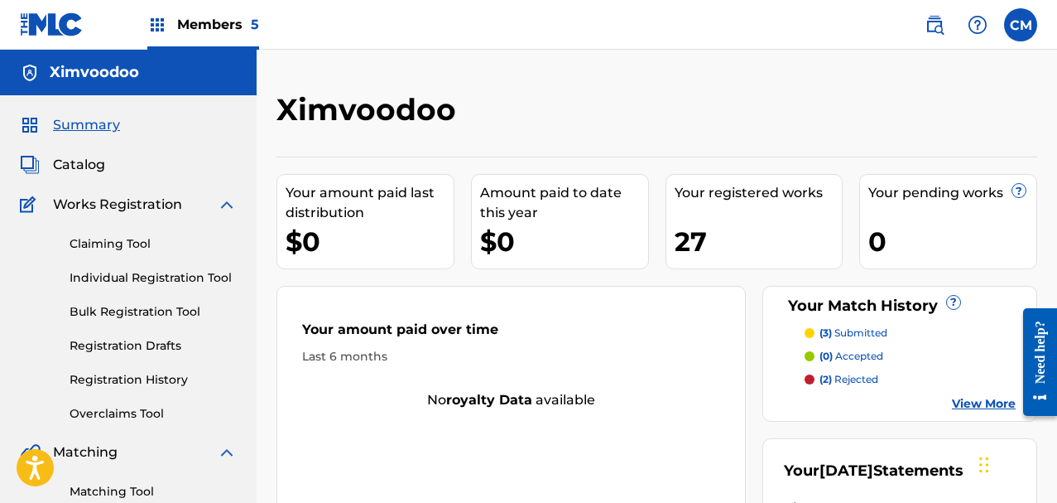
click at [226, 37] on div "Members 5" at bounding box center [203, 24] width 112 height 49
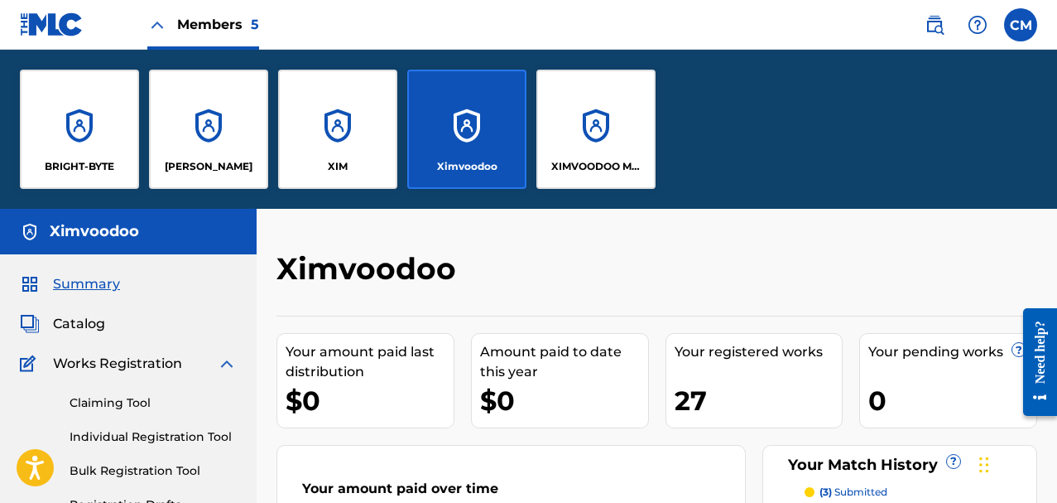
click at [170, 145] on div "[PERSON_NAME]" at bounding box center [208, 129] width 119 height 119
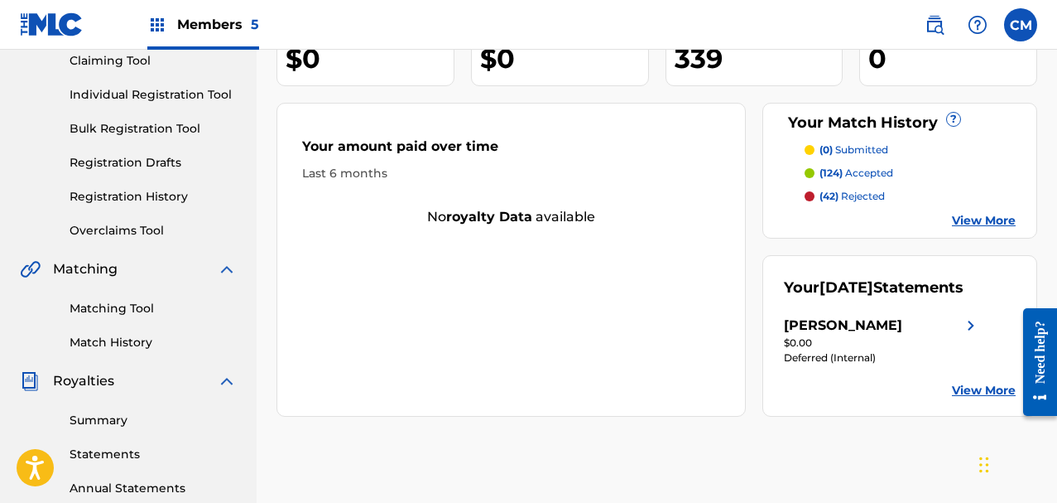
scroll to position [248, 0]
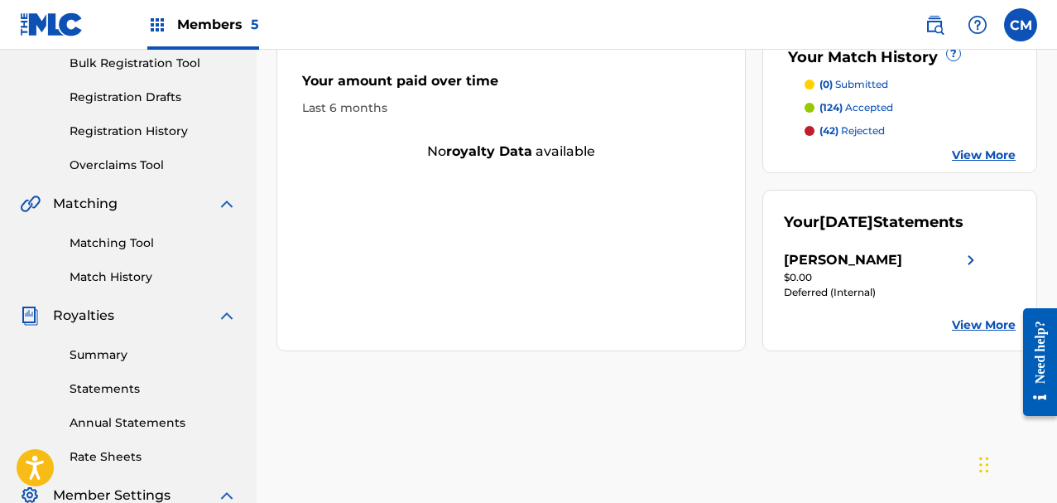
click at [960, 326] on link "View More" at bounding box center [984, 324] width 64 height 17
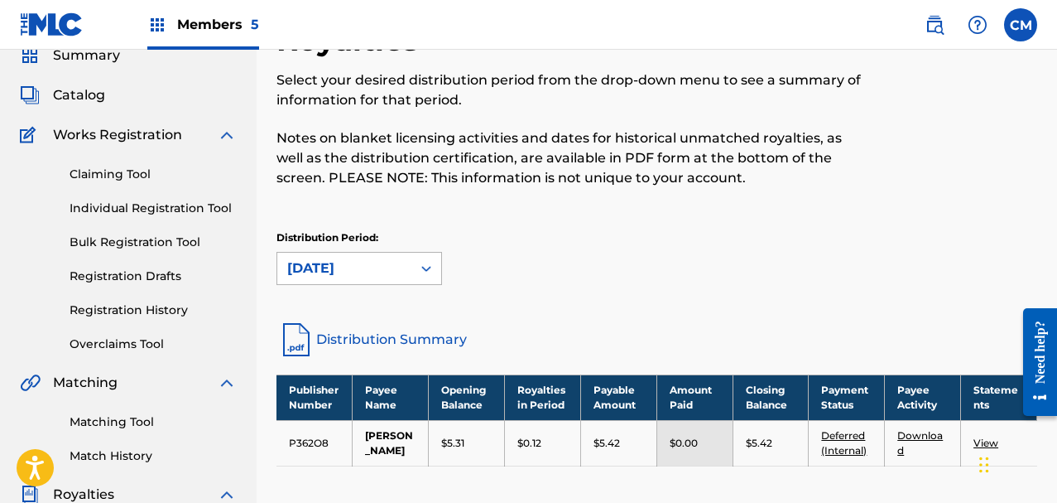
scroll to position [166, 0]
